Goal: Information Seeking & Learning: Learn about a topic

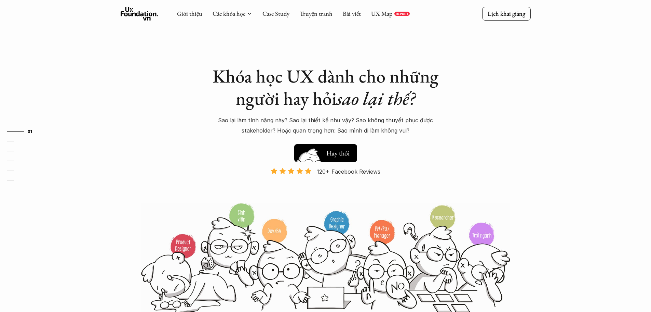
drag, startPoint x: 0, startPoint y: 0, endPoint x: 339, endPoint y: 151, distance: 371.2
click at [339, 151] on h5 "Xem thử" at bounding box center [339, 152] width 25 height 10
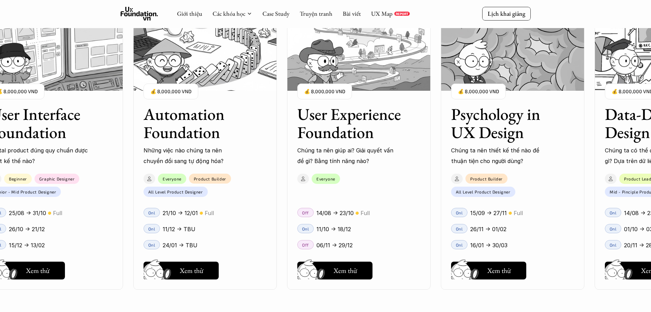
scroll to position [758, 0]
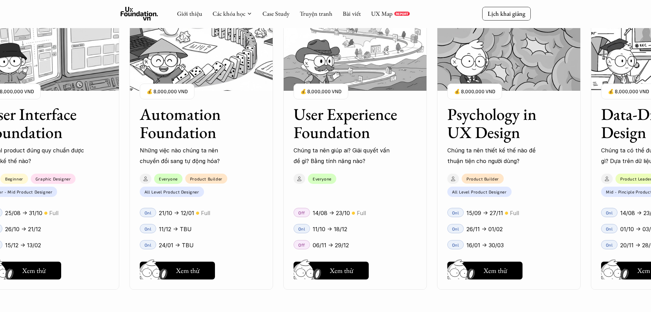
drag, startPoint x: 579, startPoint y: 151, endPoint x: 351, endPoint y: 160, distance: 228.2
click at [351, 160] on div "User Interface Foundation Digital product đúng quy chuẩn được thiết kế thế nào?…" at bounding box center [325, 156] width 583 height 312
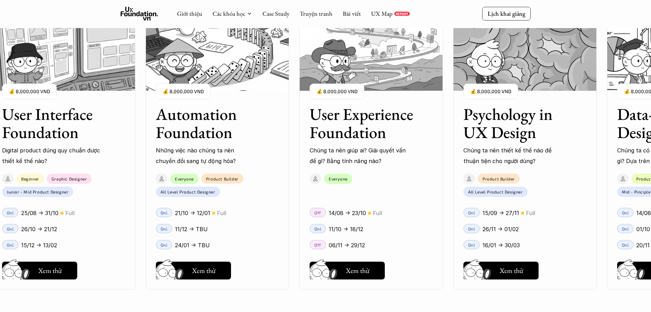
drag, startPoint x: 506, startPoint y: 141, endPoint x: 586, endPoint y: 138, distance: 80.1
click at [598, 136] on div "User Interface Foundation Digital product đúng quy chuẩn được thiết kế thế nào?…" at bounding box center [325, 156] width 583 height 312
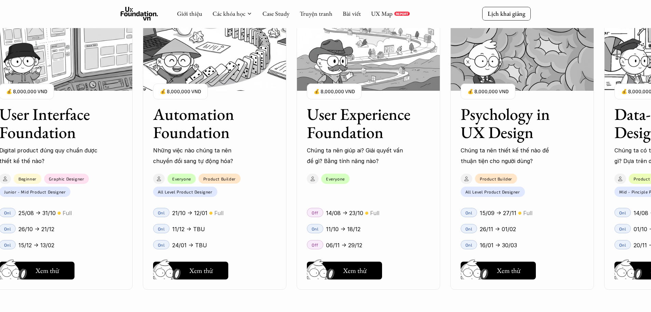
drag, startPoint x: 527, startPoint y: 153, endPoint x: 313, endPoint y: 171, distance: 214.8
click at [311, 171] on div "User Interface Foundation Digital product đúng quy chuẩn được thiết kế thế nào?…" at bounding box center [325, 156] width 583 height 312
click at [477, 168] on div "User Interface Foundation Digital product đúng quy chuẩn được thiết kế thế nào?…" at bounding box center [325, 156] width 583 height 312
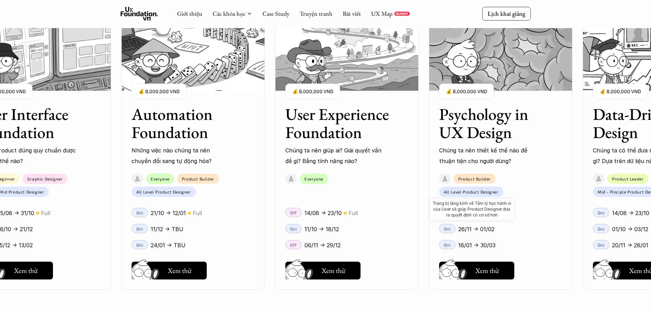
scroll to position [656, 0]
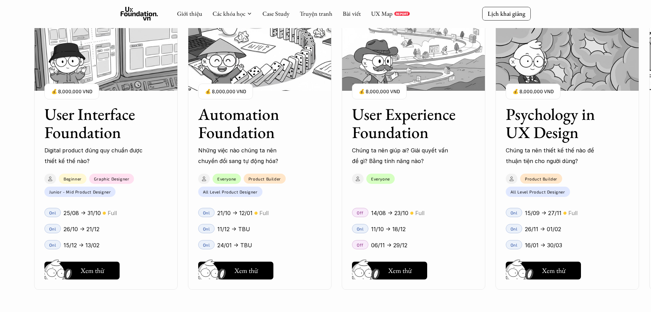
click at [246, 135] on div "User Interface Foundation Digital product đúng quy chuẩn được thiết kế thế nào?…" at bounding box center [325, 156] width 583 height 312
click at [251, 271] on div "User Interface Foundation Digital product đúng quy chuẩn được thiết kế thế nào?…" at bounding box center [325, 156] width 583 height 312
click at [86, 266] on div "User Interface Foundation Digital product đúng quy chuẩn được thiết kế thế nào?…" at bounding box center [325, 156] width 583 height 312
click at [108, 274] on div "User Interface Foundation Digital product đúng quy chuẩn được thiết kế thế nào?…" at bounding box center [325, 156] width 583 height 312
click at [107, 271] on div "User Interface Foundation Digital product đúng quy chuẩn được thiết kế thế nào?…" at bounding box center [325, 156] width 583 height 312
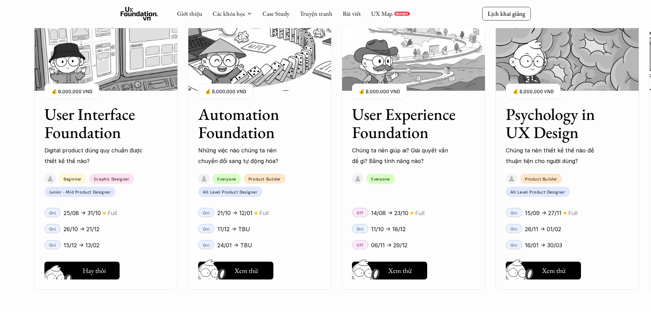
click at [106, 270] on div "User Interface Foundation Digital product đúng quy chuẩn được thiết kế thế nào?…" at bounding box center [325, 156] width 583 height 312
click at [83, 230] on div "User Interface Foundation Digital product đúng quy chuẩn được thiết kế thế nào?…" at bounding box center [325, 156] width 583 height 312
click at [514, 10] on p "Lịch khai giảng" at bounding box center [507, 14] width 38 height 8
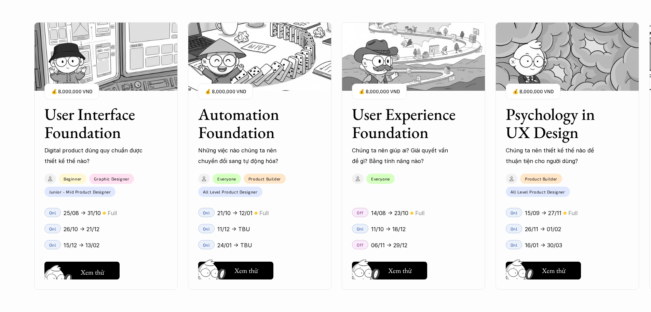
click at [108, 270] on div "User Interface Foundation Digital product đúng quy chuẩn được thiết kế thế nào?…" at bounding box center [325, 156] width 583 height 312
click at [92, 272] on div "User Interface Foundation Digital product đúng quy chuẩn được thiết kế thế nào?…" at bounding box center [325, 156] width 583 height 312
click at [76, 272] on div "User Interface Foundation Digital product đúng quy chuẩn được thiết kế thế nào?…" at bounding box center [325, 156] width 583 height 312
click at [75, 272] on div "User Interface Foundation Digital product đúng quy chuẩn được thiết kế thế nào?…" at bounding box center [325, 156] width 583 height 312
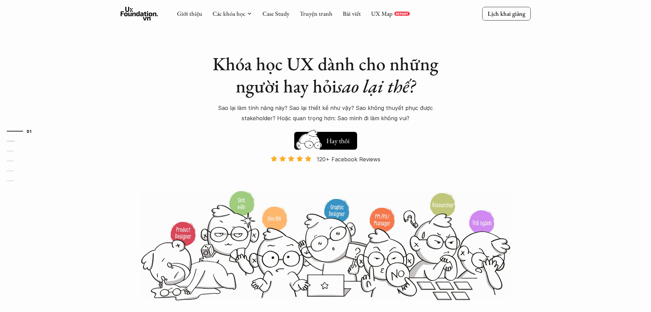
scroll to position [0, 0]
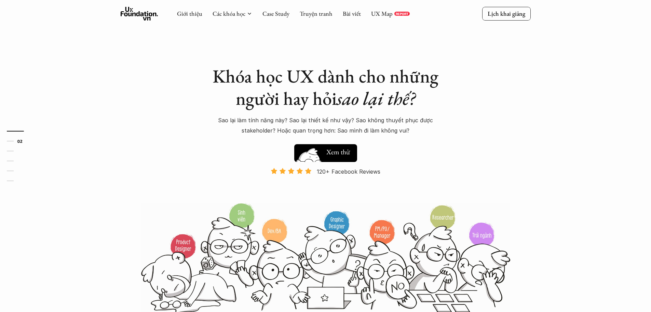
click at [320, 154] on img at bounding box center [309, 163] width 37 height 31
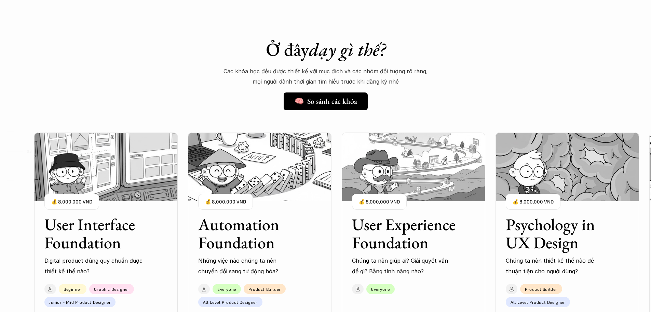
scroll to position [519, 0]
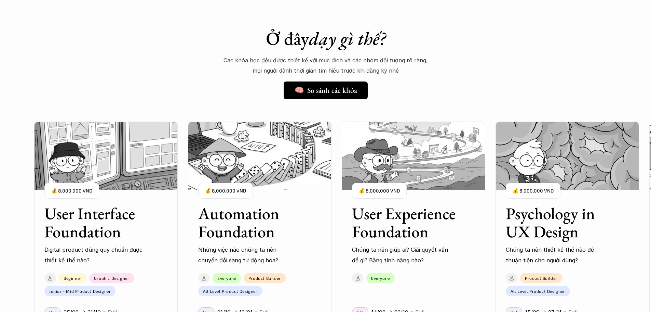
click at [57, 215] on div "01 02 03 04 05 06" at bounding box center [34, 156] width 68 height 312
drag, startPoint x: 80, startPoint y: 163, endPoint x: 59, endPoint y: 216, distance: 56.5
click at [80, 164] on img at bounding box center [106, 155] width 144 height 68
click at [71, 191] on p "💰 8,000,000 VND" at bounding box center [71, 190] width 41 height 9
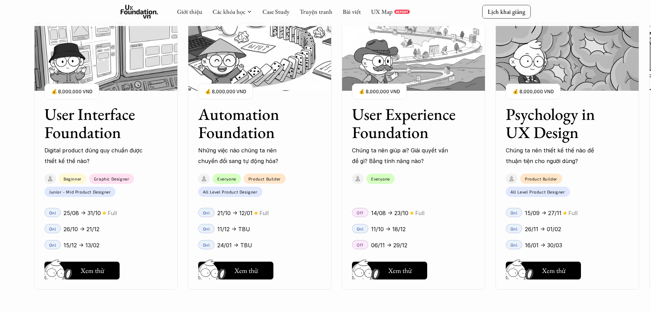
scroll to position [621, 0]
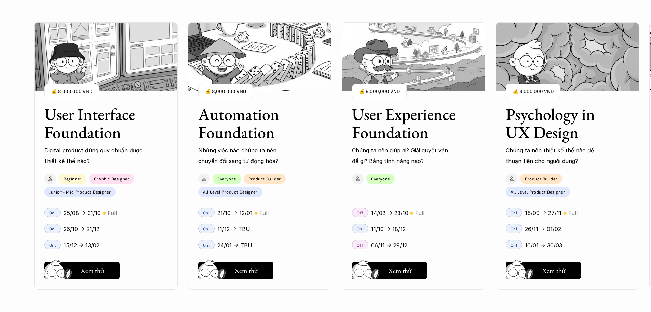
click at [70, 235] on div "User Interface Foundation Digital product đúng quy chuẩn được thiết kế thế nào?…" at bounding box center [325, 156] width 583 height 312
click at [83, 229] on div "User Interface Foundation Digital product đúng quy chuẩn được thiết kế thế nào?…" at bounding box center [325, 156] width 583 height 312
click at [89, 230] on div "User Interface Foundation Digital product đúng quy chuẩn được thiết kế thế nào?…" at bounding box center [325, 156] width 583 height 312
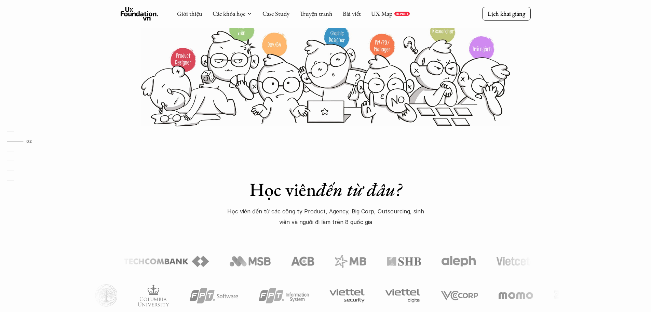
scroll to position [177, 0]
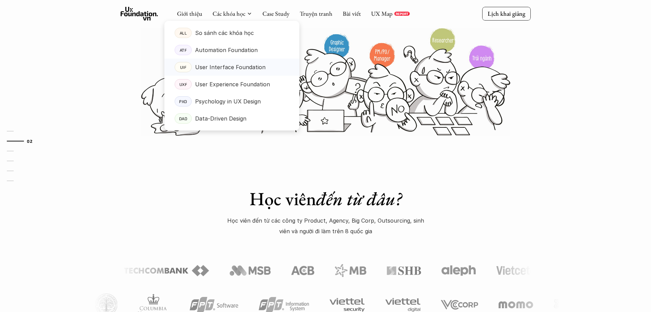
click at [213, 70] on p "User Interface Foundation" at bounding box center [230, 67] width 70 height 10
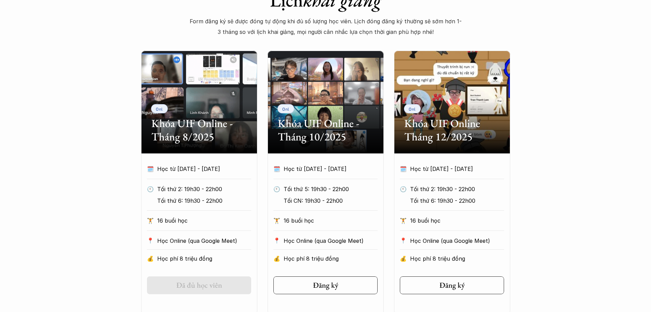
scroll to position [308, 0]
